Goal: Information Seeking & Learning: Find contact information

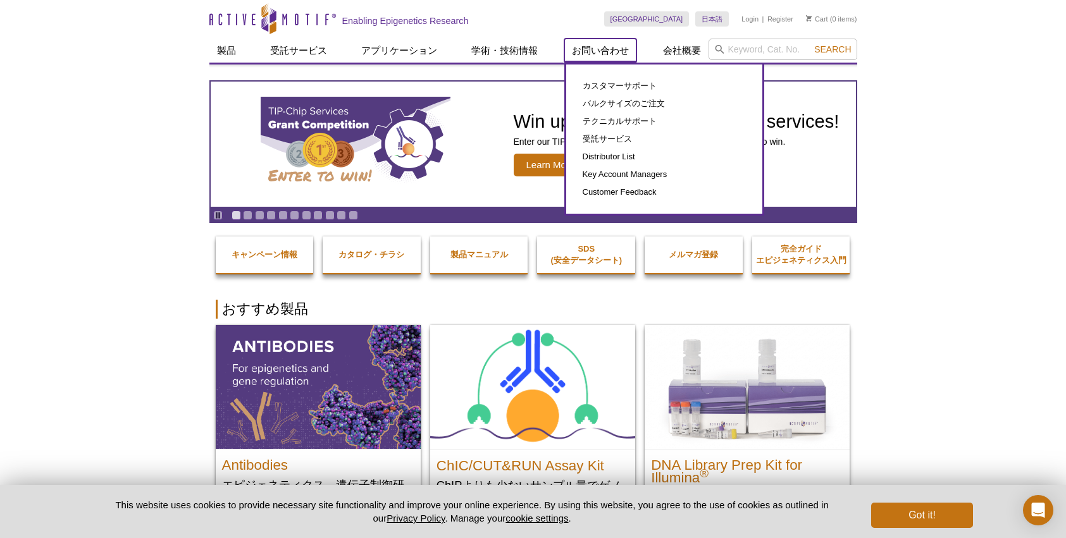
click at [591, 50] on link "お問い合わせ" at bounding box center [600, 51] width 72 height 24
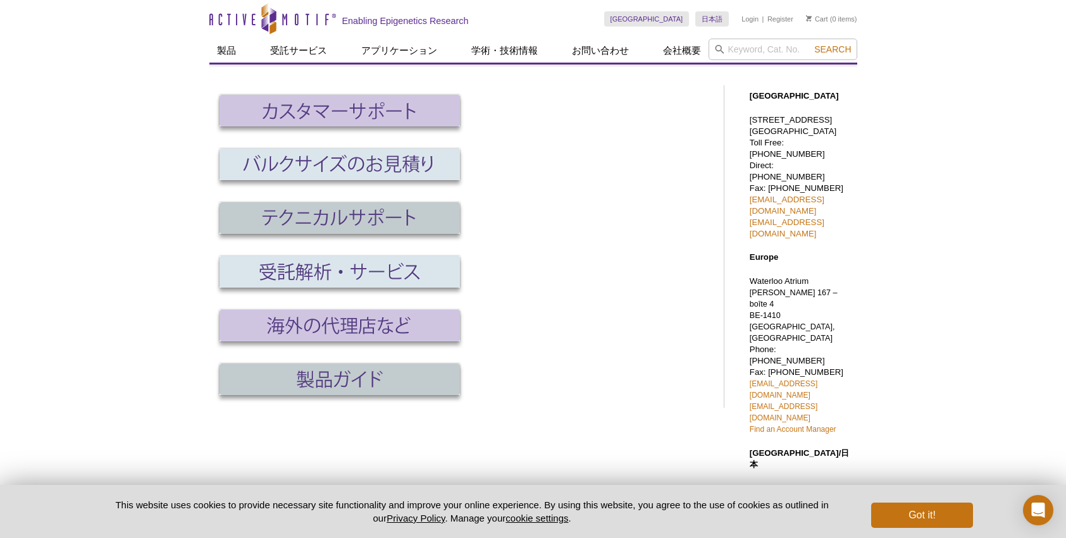
drag, startPoint x: 781, startPoint y: 419, endPoint x: 836, endPoint y: 400, distance: 58.4
click at [836, 483] on p "162-0824　[STREET_ADDRESS] Phone: [PHONE_NUMBER] Fax: [PHONE_NUMBER] [EMAIL_ADDR…" at bounding box center [800, 534] width 101 height 102
drag, startPoint x: 837, startPoint y: 399, endPoint x: 860, endPoint y: 397, distance: 23.5
click at [860, 397] on div "Active Motif Logo Enabling Epigenetics Research 0 Search Skip to content Active…" at bounding box center [533, 449] width 1066 height 899
drag, startPoint x: 777, startPoint y: 393, endPoint x: 832, endPoint y: 392, distance: 54.4
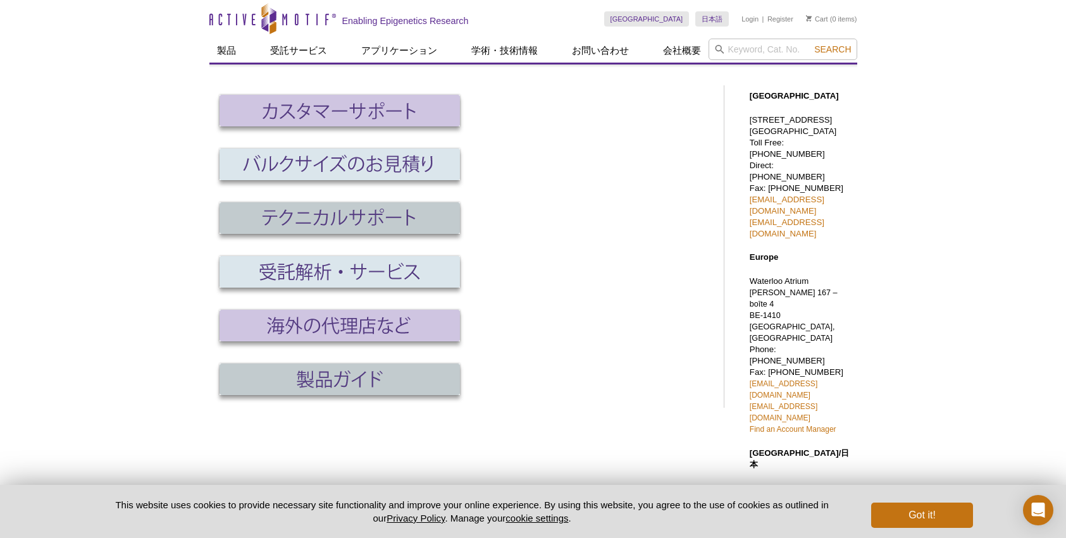
click at [832, 483] on p "162-0824　[STREET_ADDRESS] Phone: [PHONE_NUMBER] Fax: [PHONE_NUMBER] [EMAIL_ADDR…" at bounding box center [800, 534] width 101 height 102
copy p "03 5225 3638"
drag, startPoint x: 769, startPoint y: 410, endPoint x: 824, endPoint y: 414, distance: 54.5
click at [824, 483] on p "162-0824　[STREET_ADDRESS] Phone: [PHONE_NUMBER] Fax: [PHONE_NUMBER] [EMAIL_ADDR…" at bounding box center [800, 534] width 101 height 102
copy p "03 5261 8733"
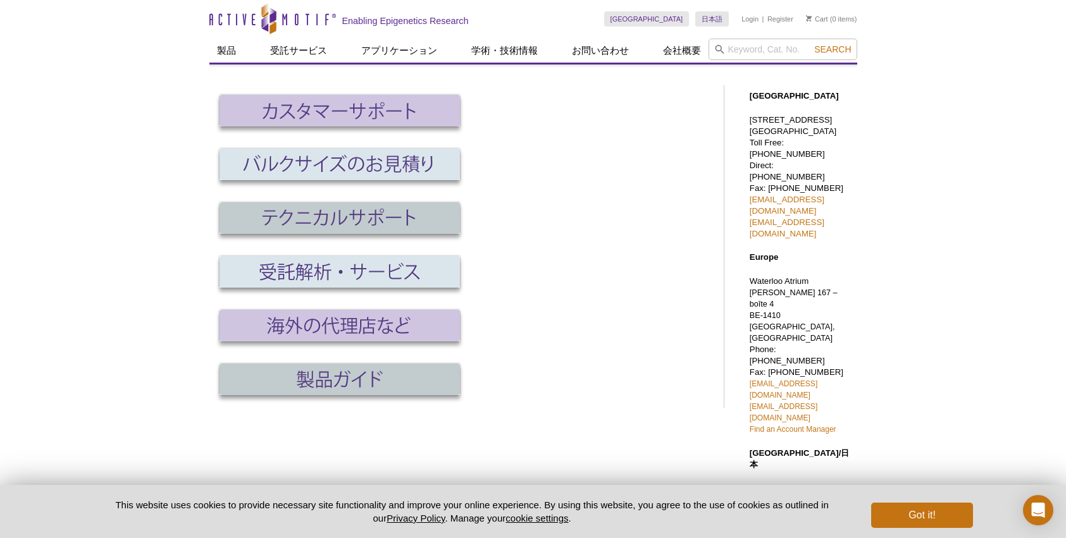
drag, startPoint x: 874, startPoint y: 422, endPoint x: 750, endPoint y: 422, distance: 124.0
click at [750, 422] on div "Active Motif Logo Enabling Epigenetics Research 0 Search Skip to content Active…" at bounding box center [533, 449] width 1066 height 899
copy link "[EMAIL_ADDRESS][DOMAIN_NAME]"
click at [899, 428] on div "Active Motif Logo Enabling Epigenetics Research 0 Search Skip to content Active…" at bounding box center [533, 449] width 1066 height 899
drag, startPoint x: 861, startPoint y: 421, endPoint x: 744, endPoint y: 421, distance: 116.4
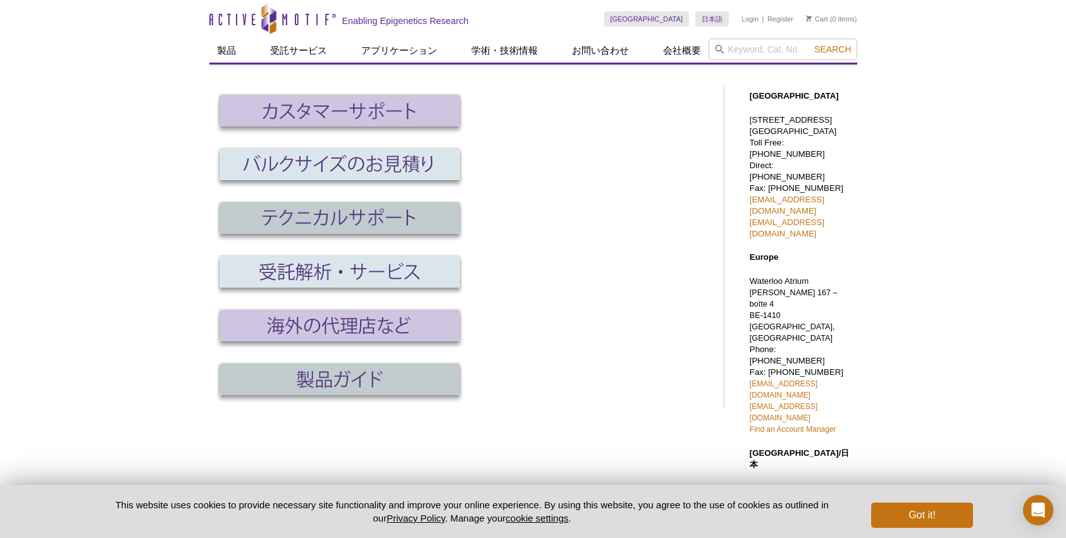
click at [744, 421] on div "Active Motif Logo Enabling Epigenetics Research 0 Search Skip to content Active…" at bounding box center [533, 449] width 1066 height 899
copy link "[EMAIL_ADDRESS][DOMAIN_NAME]"
